Goal: Task Accomplishment & Management: Manage account settings

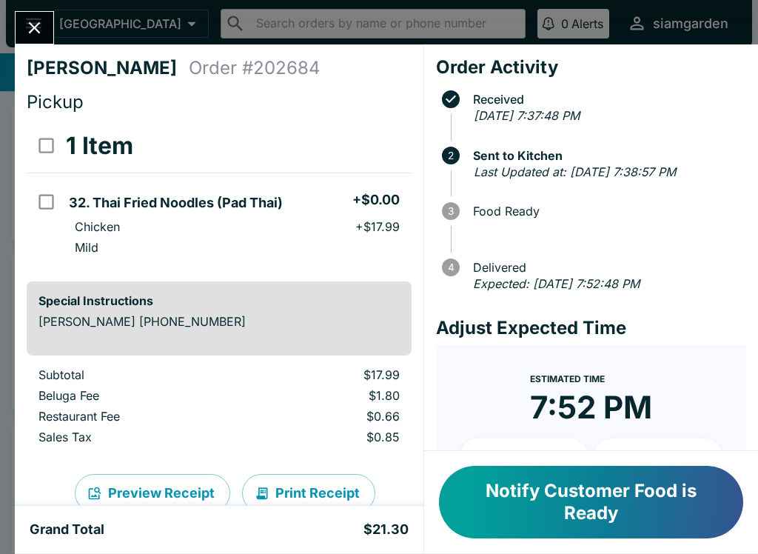
click at [623, 521] on button "Notify Customer Food is Ready" at bounding box center [591, 502] width 304 height 73
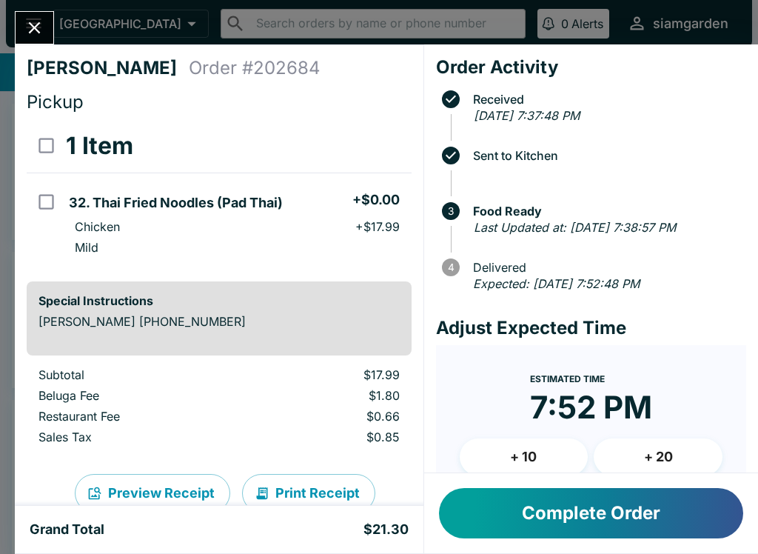
click at [615, 521] on button "Complete Order" at bounding box center [591, 513] width 304 height 50
click at [575, 515] on button "Complete Order" at bounding box center [591, 513] width 304 height 50
click at [575, 511] on button "Complete Order" at bounding box center [591, 513] width 304 height 50
click at [541, 523] on button "Complete Order" at bounding box center [591, 513] width 304 height 50
click at [529, 507] on button "Complete Order" at bounding box center [591, 513] width 304 height 50
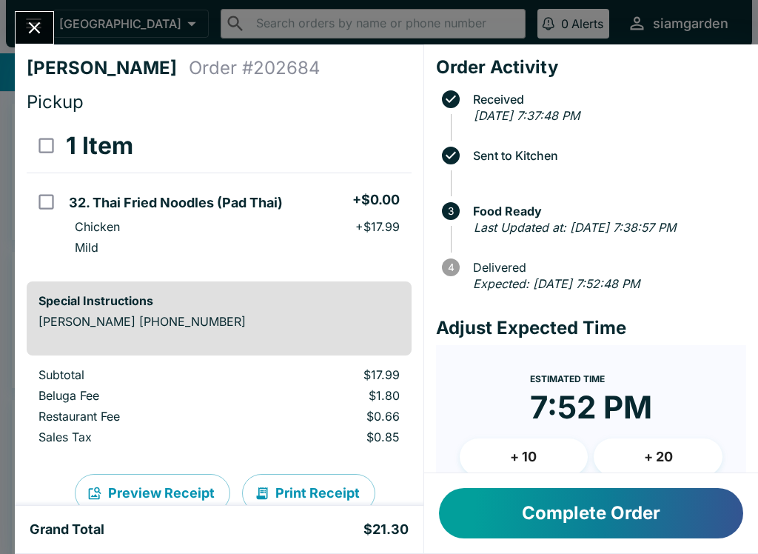
click at [583, 510] on button "Complete Order" at bounding box center [591, 513] width 304 height 50
click at [584, 516] on button "Complete Order" at bounding box center [591, 513] width 304 height 50
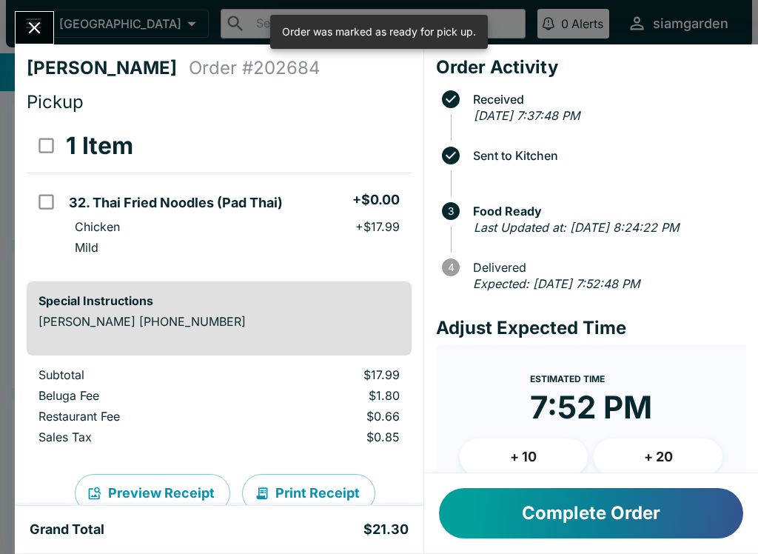
click at [600, 512] on button "Complete Order" at bounding box center [591, 513] width 304 height 50
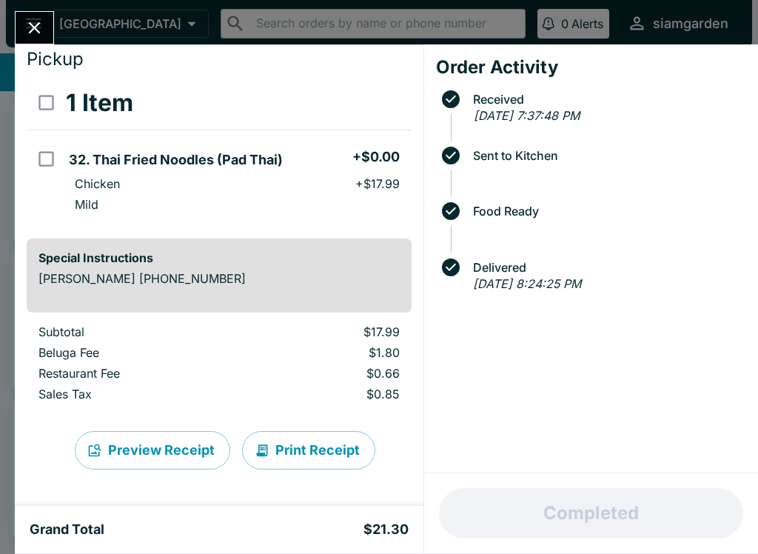
scroll to position [43, 0]
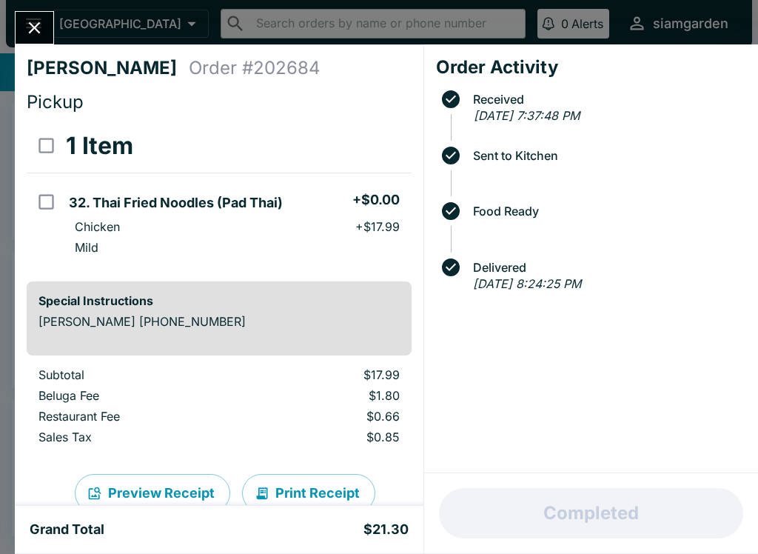
click at [16, 25] on button "Close" at bounding box center [35, 28] width 38 height 32
click at [13, 23] on div "[PERSON_NAME] Order # 202684 Pickup 1 Item 32. Thai Fried Noodles (Pad Thai) + …" at bounding box center [379, 277] width 758 height 554
